Goal: Transaction & Acquisition: Purchase product/service

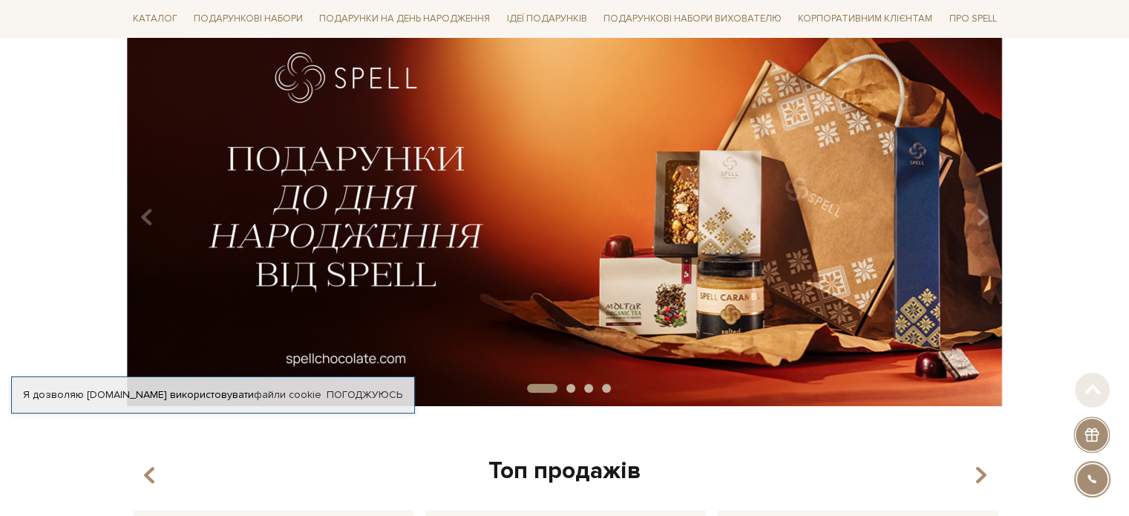
scroll to position [148, 0]
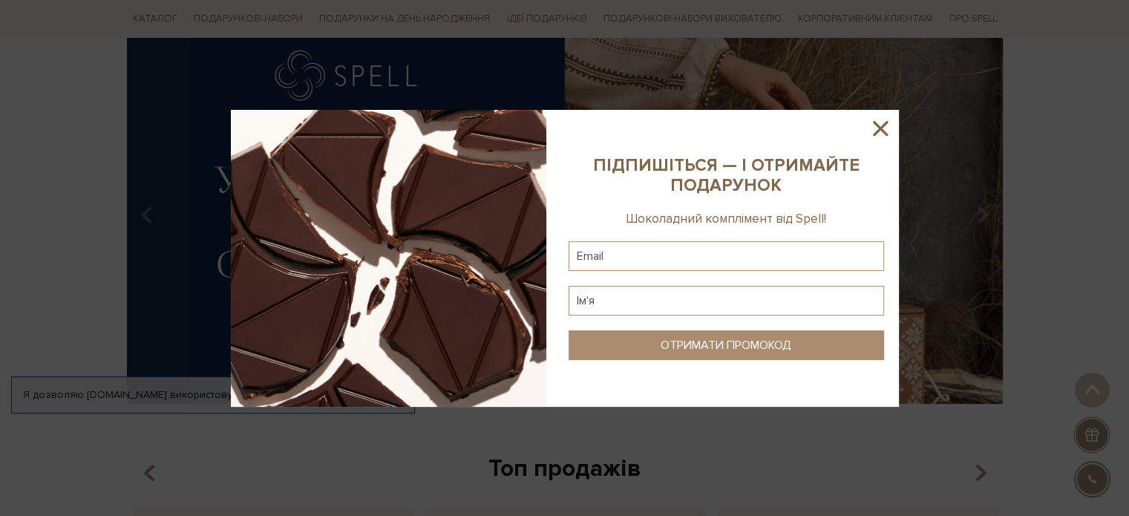
click at [877, 122] on icon at bounding box center [879, 128] width 25 height 25
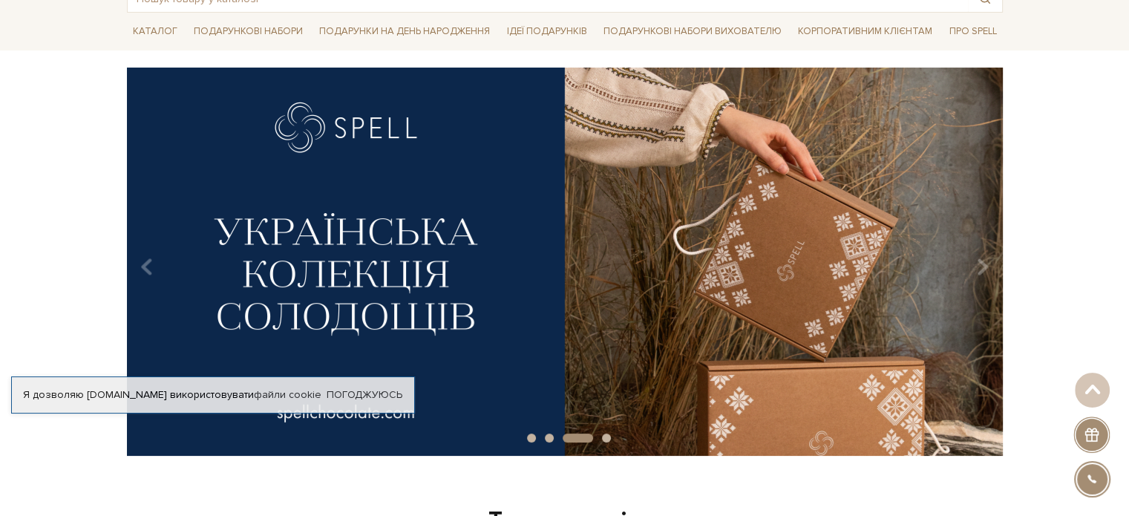
scroll to position [0, 0]
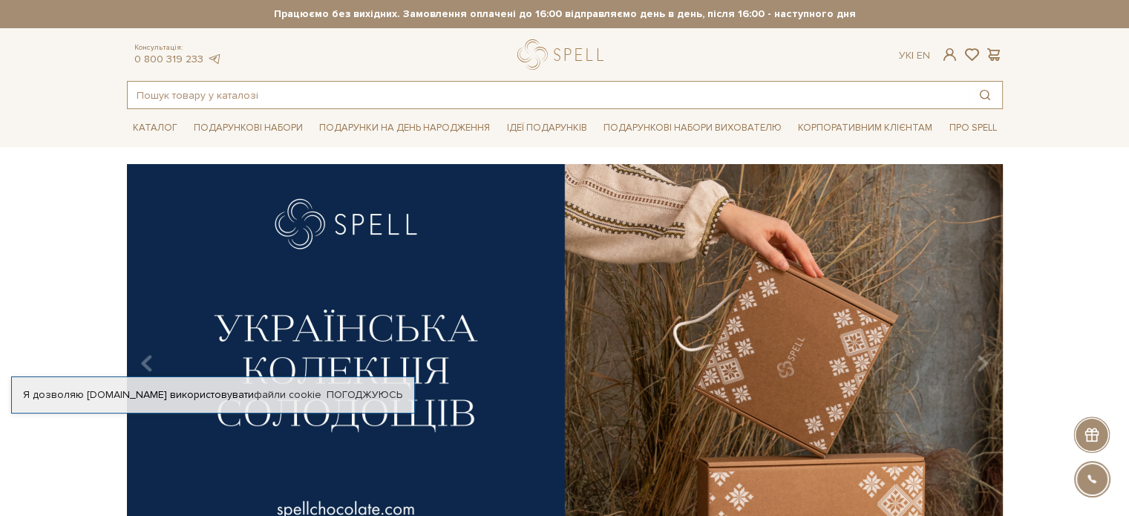
click at [205, 88] on input "text" at bounding box center [548, 95] width 840 height 27
paste input "Плитка з молочного шоколаду з вишневим марципаном н/ф"
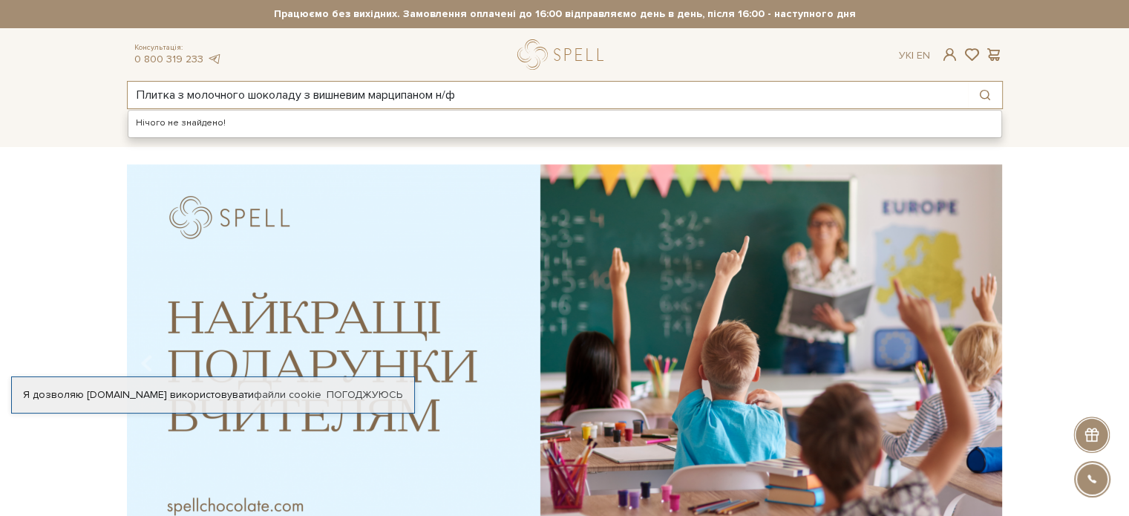
type input "Плитка з молочного шоколаду з вишневим марципаном н/ф"
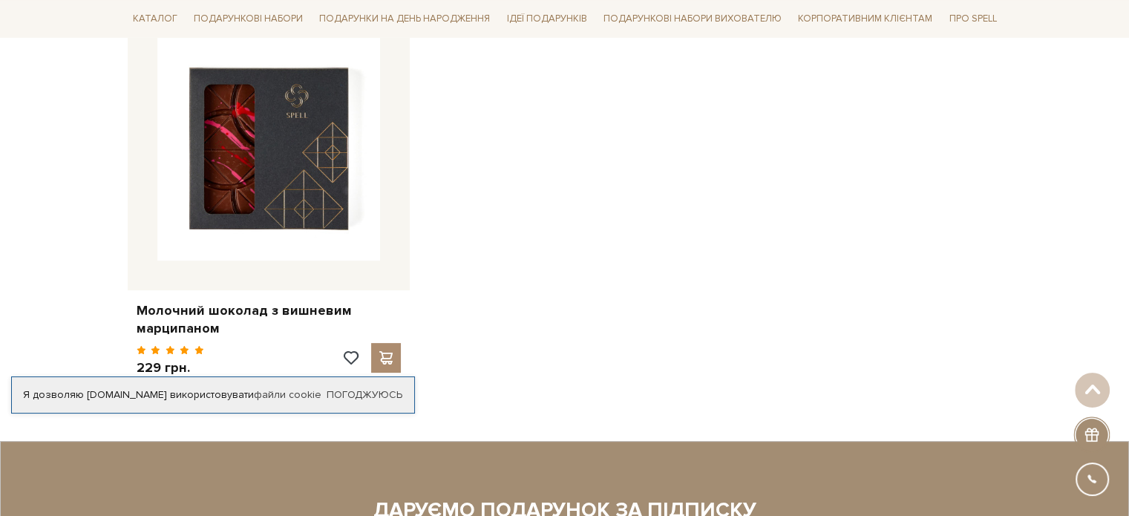
scroll to position [371, 0]
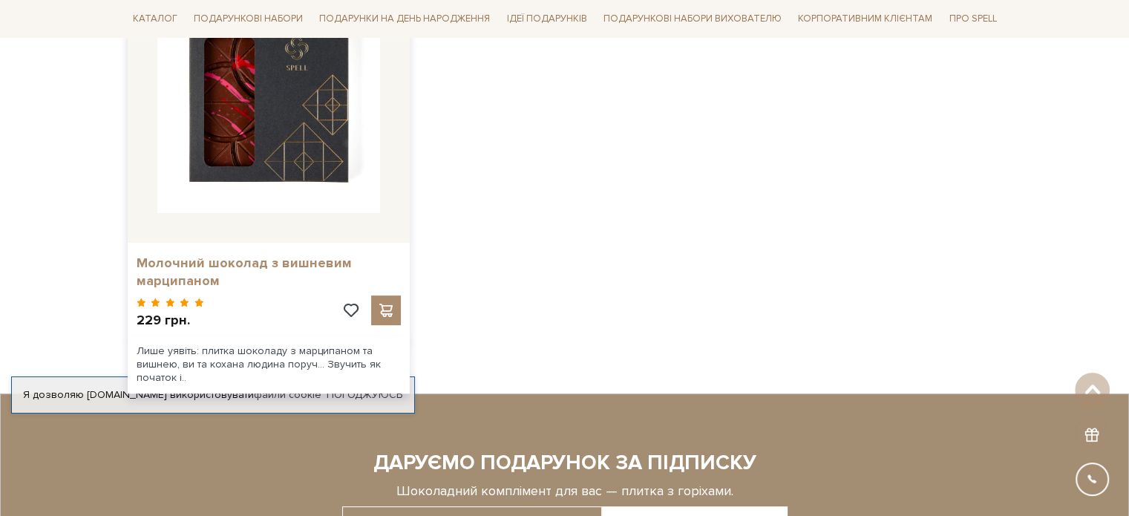
click at [192, 263] on link "Молочний шоколад з вишневим марципаном" at bounding box center [269, 271] width 264 height 35
